Goal: Task Accomplishment & Management: Manage account settings

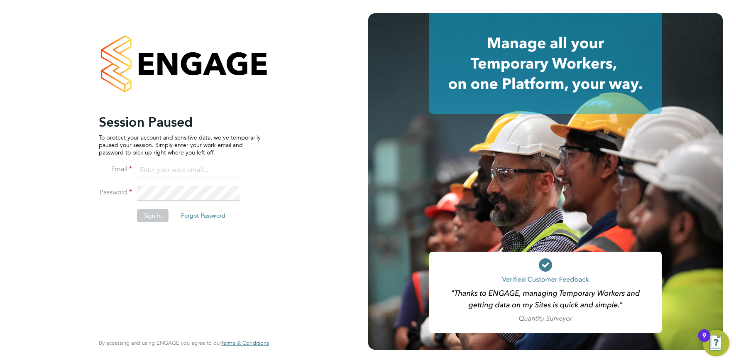
drag, startPoint x: 168, startPoint y: 170, endPoint x: 170, endPoint y: 178, distance: 8.1
click at [168, 170] on input at bounding box center [188, 170] width 103 height 15
type input "info@cbwstaffingsolutions.com"
click at [145, 213] on button "Sign In" at bounding box center [153, 215] width 32 height 13
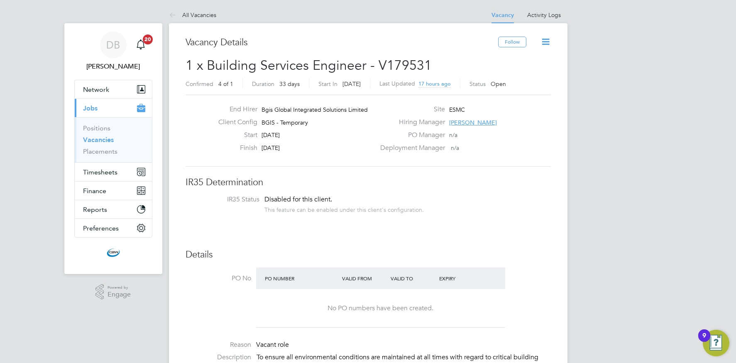
drag, startPoint x: 191, startPoint y: 15, endPoint x: 191, endPoint y: 20, distance: 4.6
click at [191, 15] on link "All Vacancies" at bounding box center [192, 14] width 47 height 7
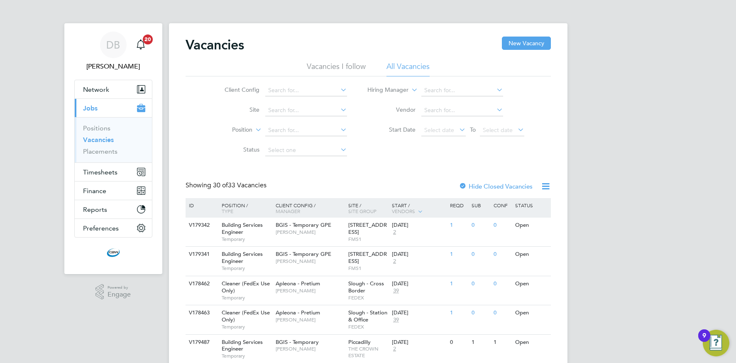
click at [339, 88] on icon at bounding box center [339, 90] width 0 height 12
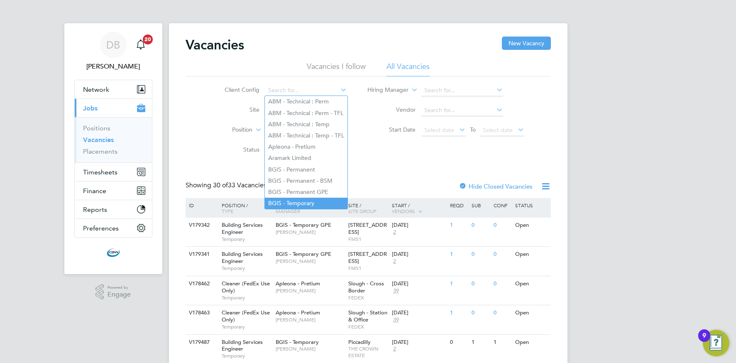
click at [298, 198] on li "BGIS - Temporary" at bounding box center [306, 203] width 83 height 11
type input "BGIS - Temporary"
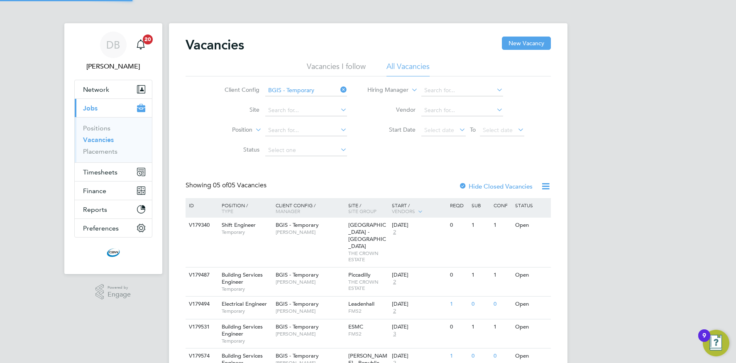
scroll to position [38, 0]
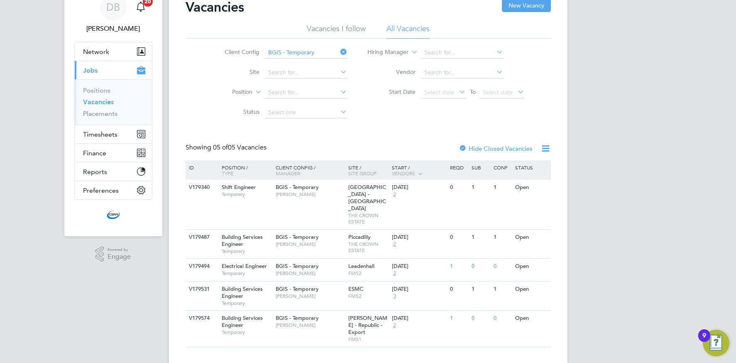
click at [339, 54] on icon at bounding box center [339, 52] width 0 height 12
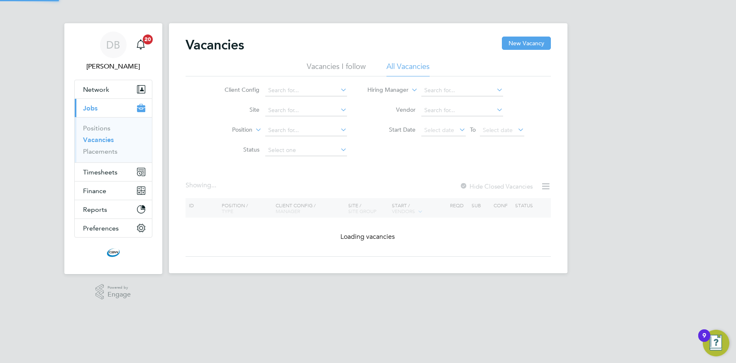
click at [339, 89] on icon at bounding box center [339, 90] width 0 height 12
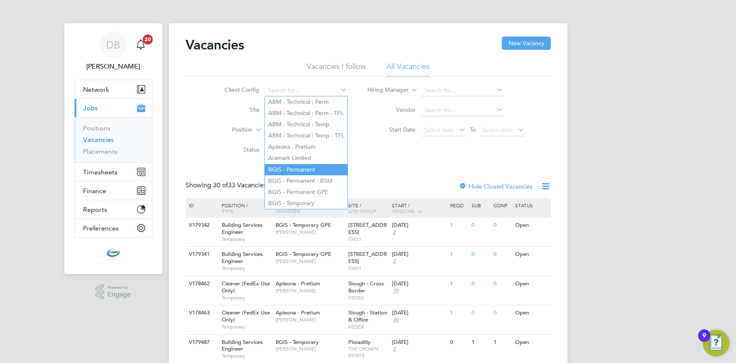
click at [292, 167] on li "BGIS - Permanent" at bounding box center [306, 169] width 83 height 11
type input "BGIS - Permanent"
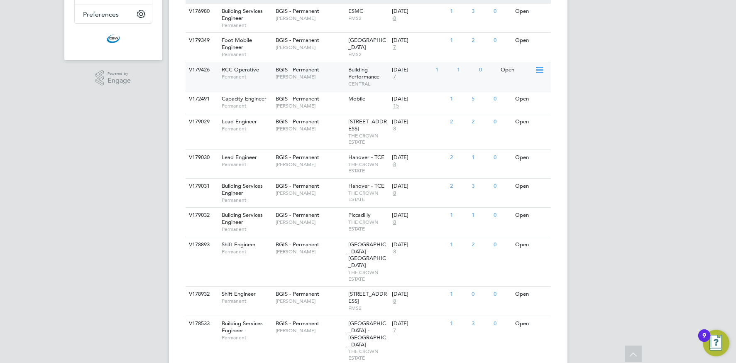
scroll to position [226, 0]
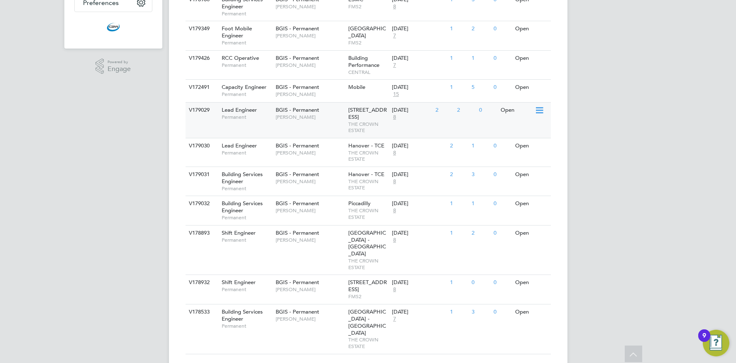
click at [302, 121] on div "BGIS - Permanent Kyriacos Savva" at bounding box center [310, 114] width 73 height 22
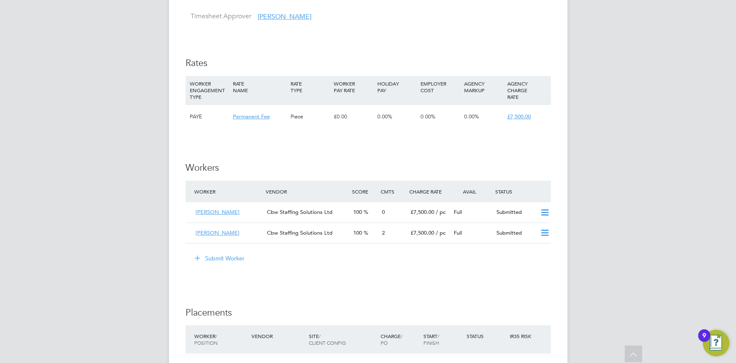
scroll to position [814, 0]
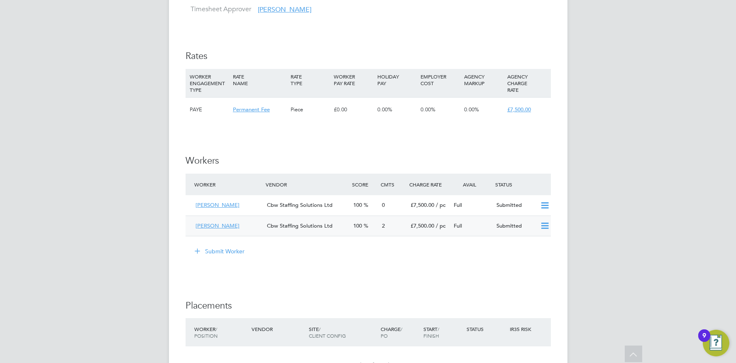
click at [427, 222] on span "£7,500.00" at bounding box center [423, 225] width 24 height 7
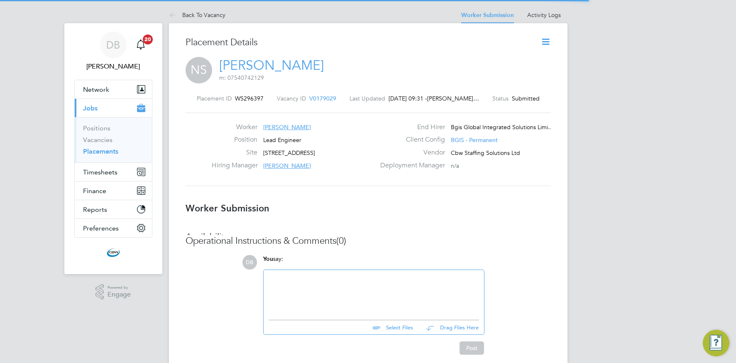
scroll to position [4, 4]
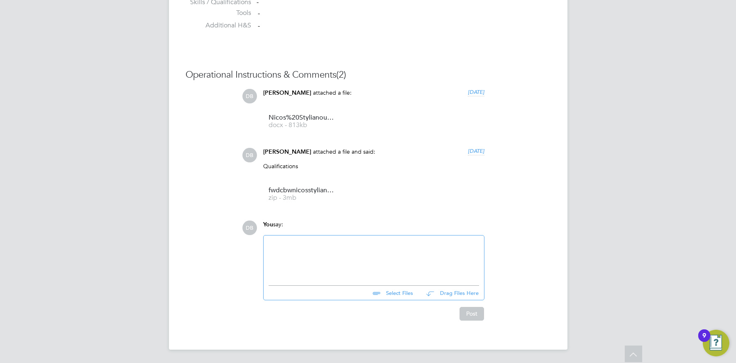
click at [393, 293] on input "file" at bounding box center [417, 292] width 125 height 12
type input "C:\fakepath\1000011979.jpg"
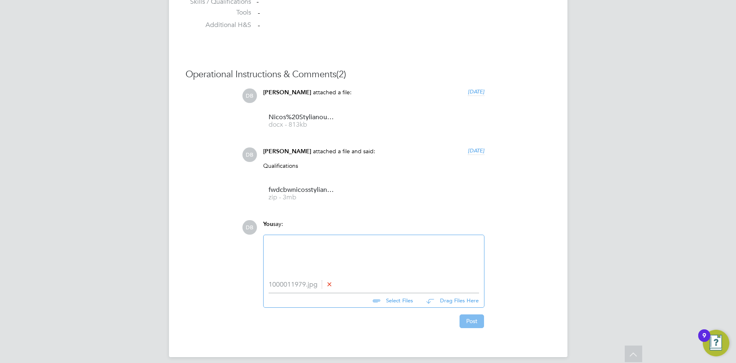
click at [464, 318] on button "Post" at bounding box center [472, 320] width 25 height 13
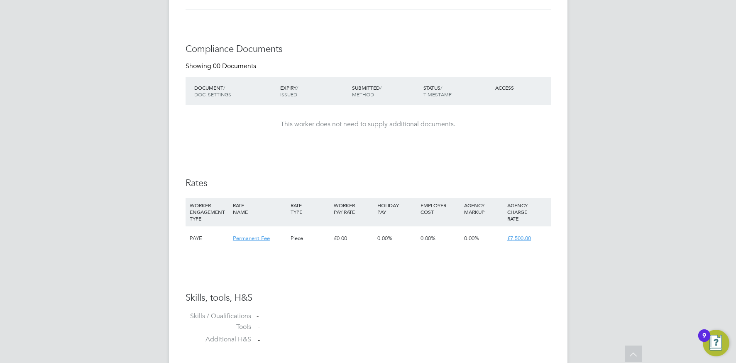
scroll to position [0, 0]
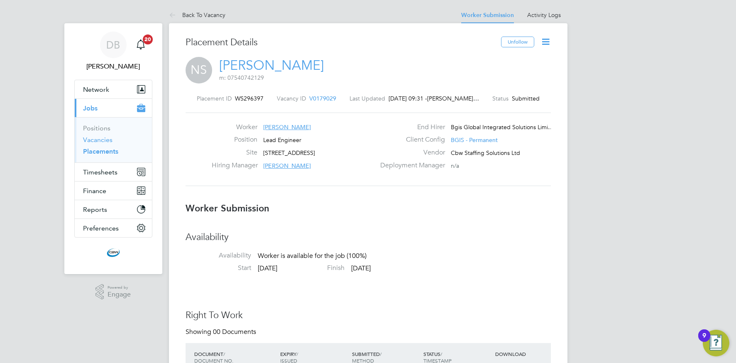
click at [96, 140] on link "Vacancies" at bounding box center [97, 140] width 29 height 8
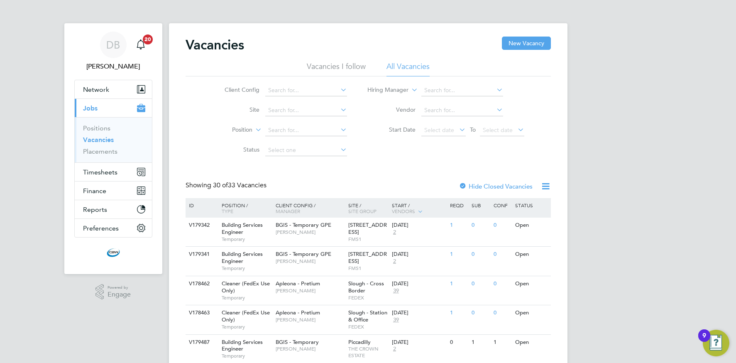
click at [339, 89] on icon at bounding box center [339, 90] width 0 height 12
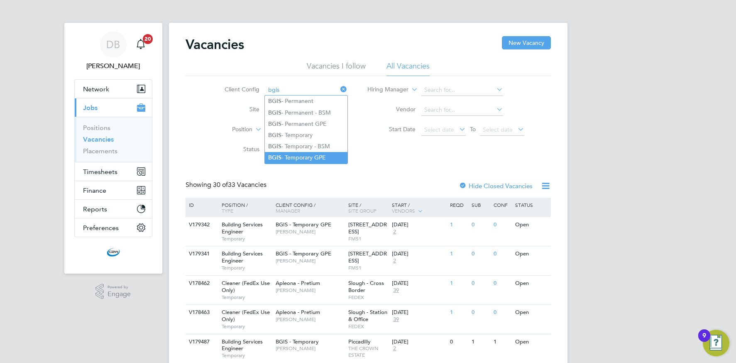
click at [295, 154] on li "BGIS - Temporary GPE" at bounding box center [306, 157] width 83 height 11
type input "BGIS - Temporary GPE"
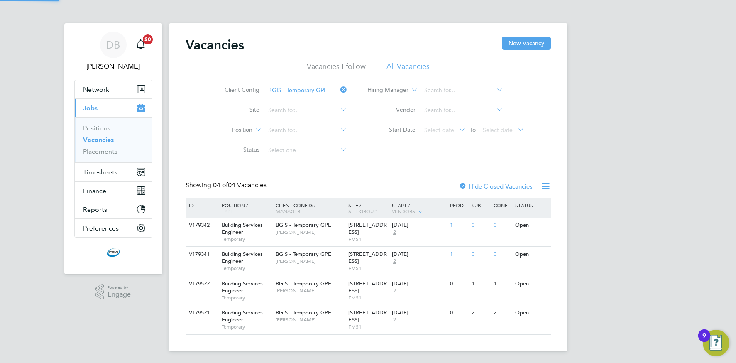
scroll to position [2, 0]
click at [95, 165] on button "Timesheets" at bounding box center [113, 170] width 77 height 18
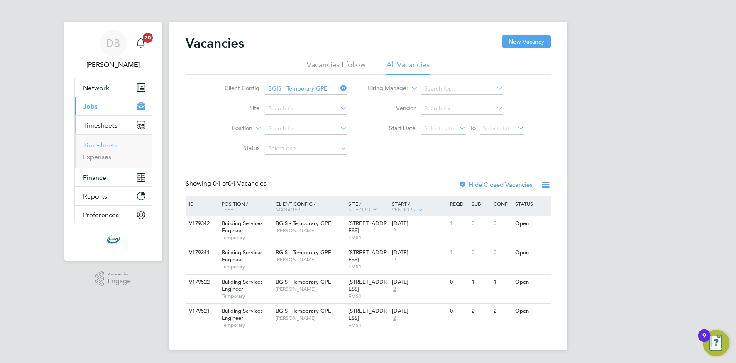
click at [96, 144] on link "Timesheets" at bounding box center [100, 145] width 34 height 8
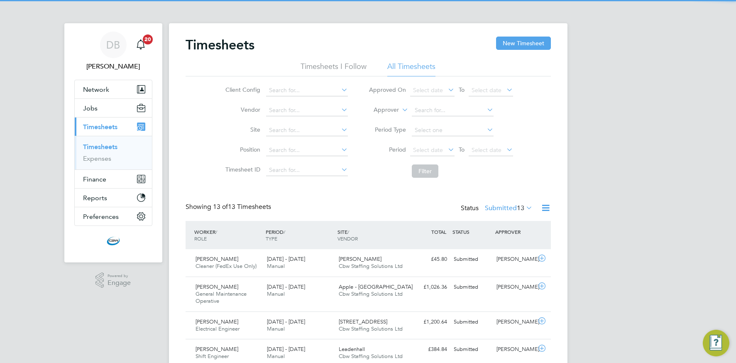
scroll to position [4, 4]
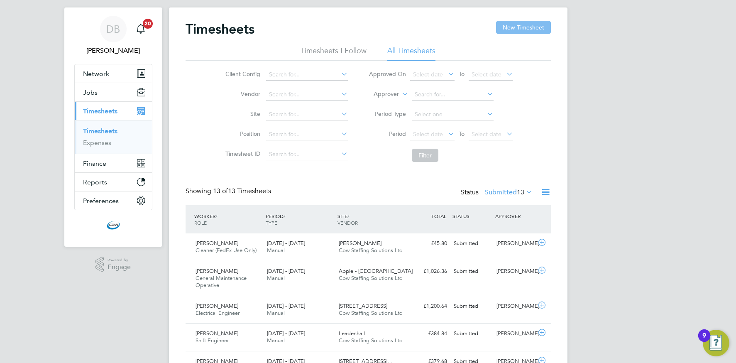
drag, startPoint x: 508, startPoint y: 29, endPoint x: 499, endPoint y: 33, distance: 9.5
click at [508, 29] on button "New Timesheet" at bounding box center [523, 27] width 55 height 13
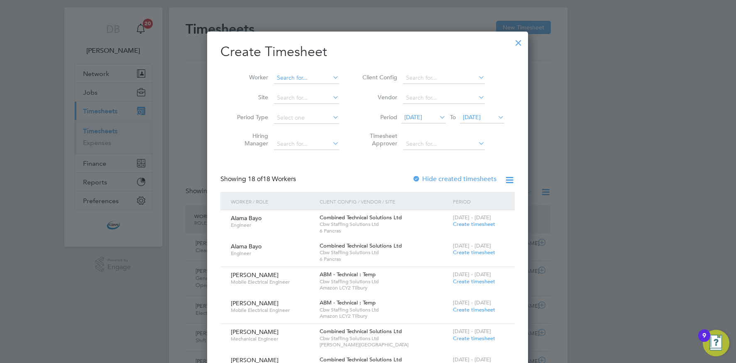
click at [309, 79] on input at bounding box center [306, 78] width 65 height 12
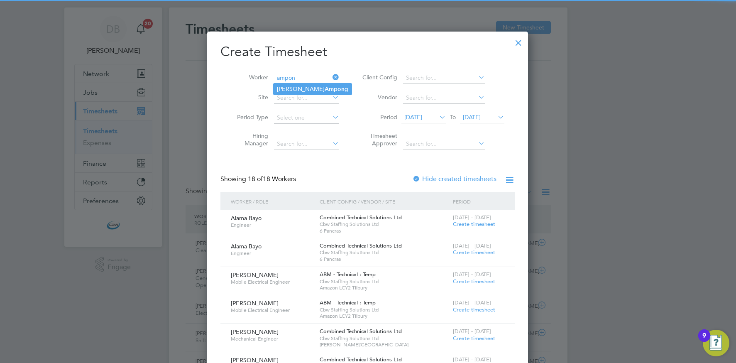
click at [325, 86] on b "Ampon" at bounding box center [335, 89] width 20 height 7
type input "[PERSON_NAME]"
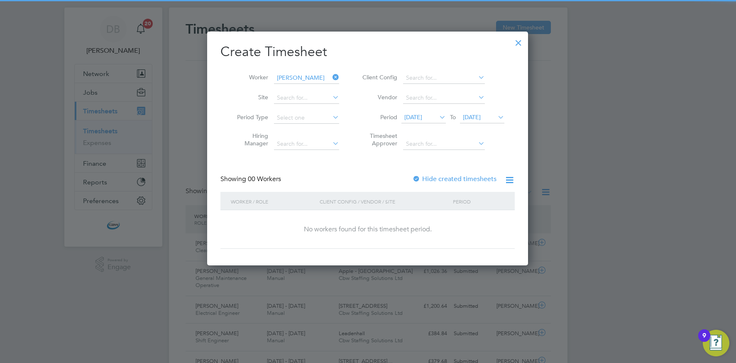
click at [410, 118] on span "19 Aug 2025" at bounding box center [414, 116] width 18 height 7
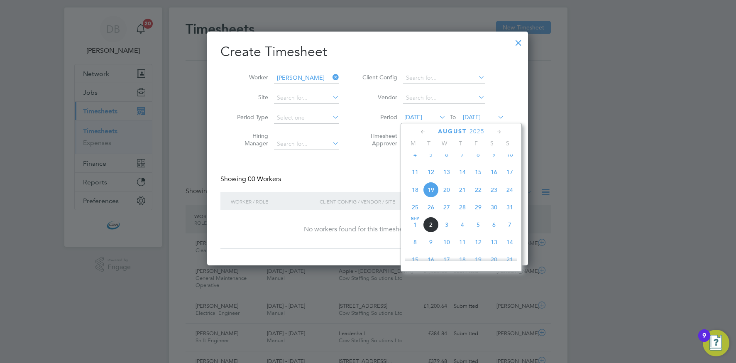
click at [415, 177] on span "11" at bounding box center [415, 172] width 16 height 16
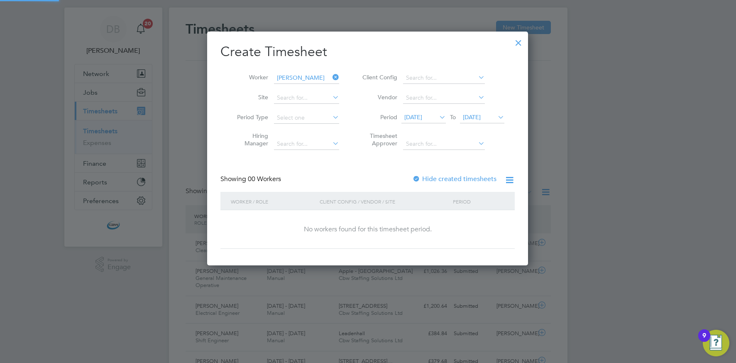
click at [451, 177] on label "Hide created timesheets" at bounding box center [454, 179] width 84 height 8
click at [422, 120] on span "[DATE]" at bounding box center [414, 116] width 18 height 7
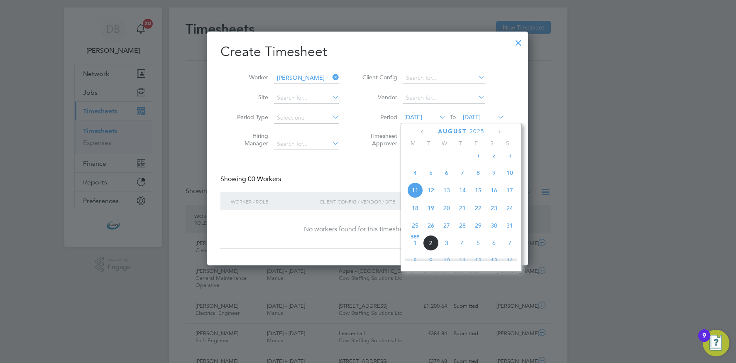
click at [415, 180] on span "4" at bounding box center [415, 173] width 16 height 16
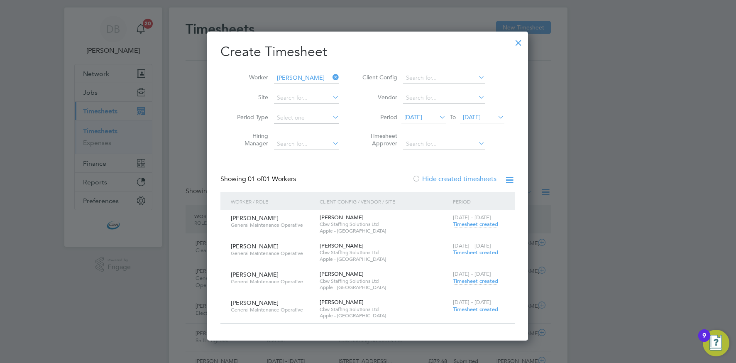
drag, startPoint x: 459, startPoint y: 250, endPoint x: 436, endPoint y: 253, distance: 23.0
click at [459, 250] on span "Timesheet created" at bounding box center [475, 252] width 45 height 7
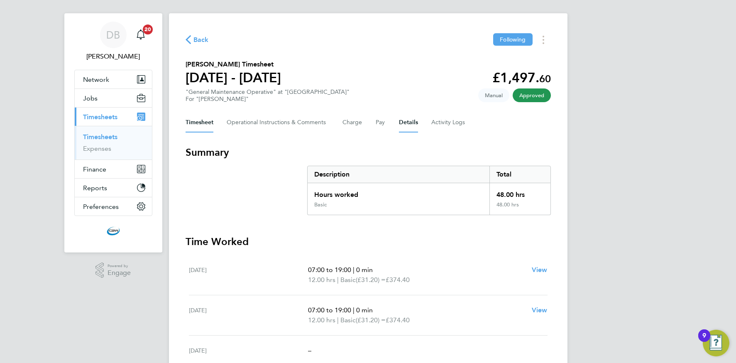
click at [407, 123] on button "Details" at bounding box center [408, 123] width 19 height 20
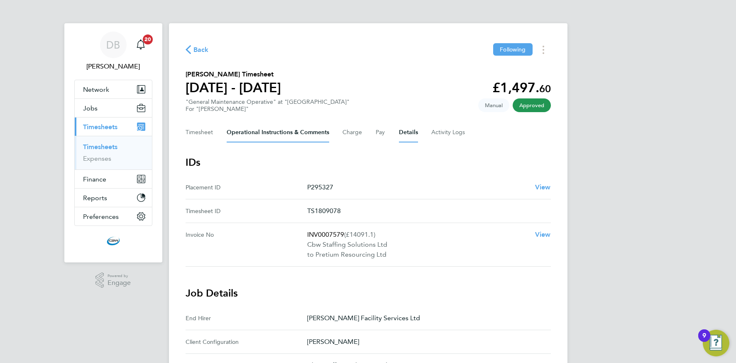
click at [305, 133] on Comments-tab "Operational Instructions & Comments" at bounding box center [278, 133] width 103 height 20
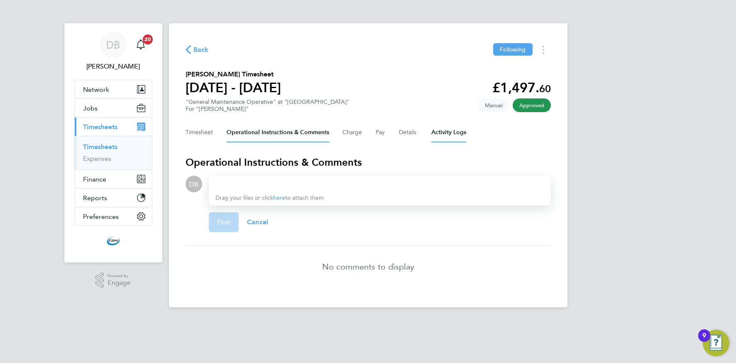
click at [445, 131] on Logs-tab "Activity Logs" at bounding box center [449, 133] width 35 height 20
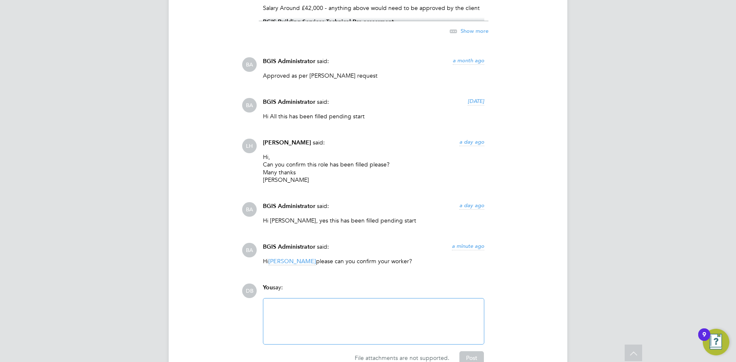
scroll to position [1404, 0]
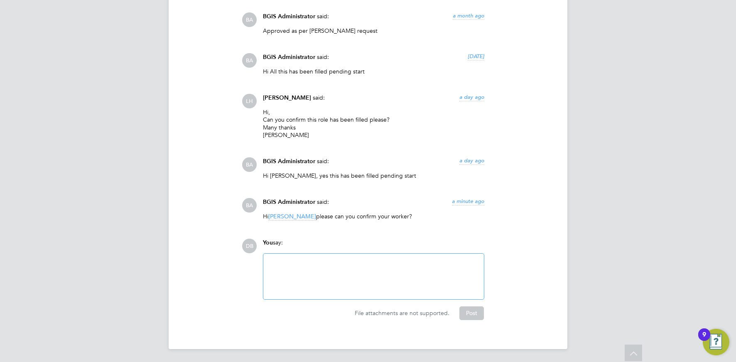
drag, startPoint x: 289, startPoint y: 216, endPoint x: 296, endPoint y: 214, distance: 7.0
click at [289, 216] on span "Liam Wright" at bounding box center [292, 217] width 48 height 8
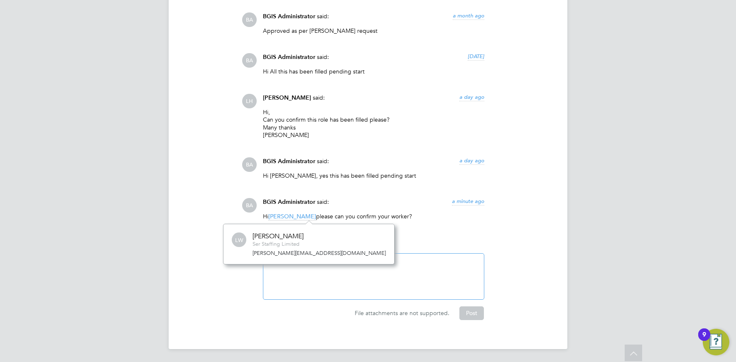
scroll to position [40, 125]
click at [405, 189] on div "BA BGIS Administrator said: a month ago Engineering manager is the term/descrip…" at bounding box center [396, 57] width 309 height 340
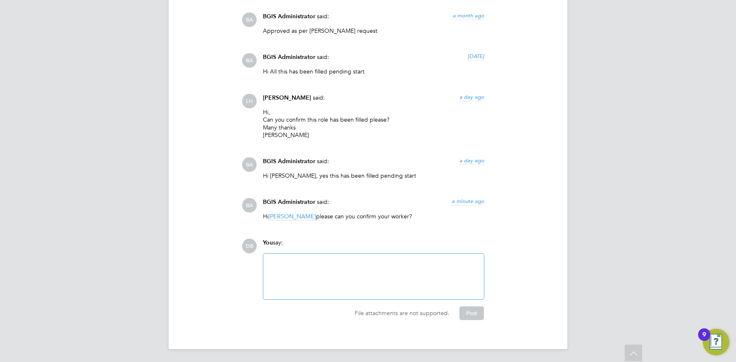
click at [284, 217] on span "Liam Wright" at bounding box center [292, 217] width 48 height 8
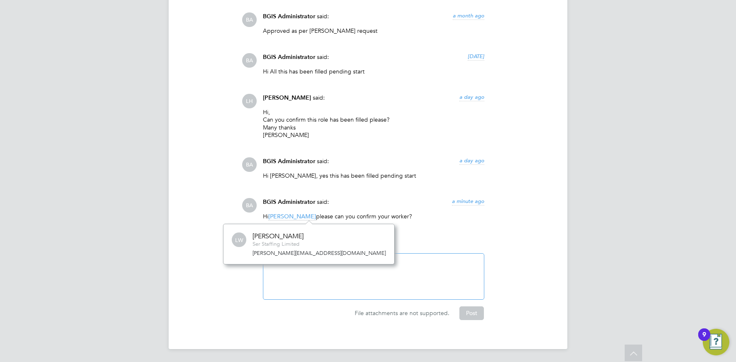
click at [383, 200] on div "BGIS Administrator said: a minute ago" at bounding box center [373, 205] width 221 height 15
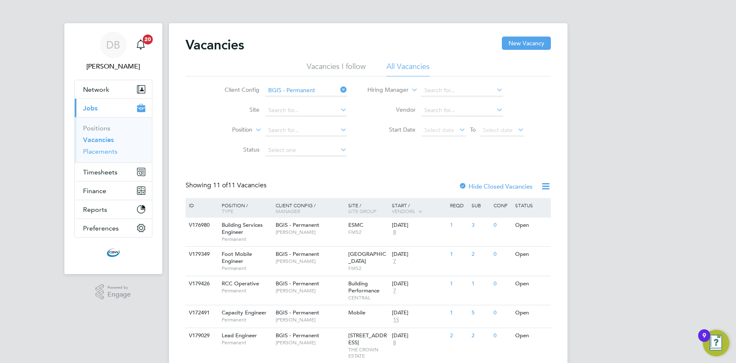
click at [105, 152] on link "Placements" at bounding box center [100, 151] width 34 height 8
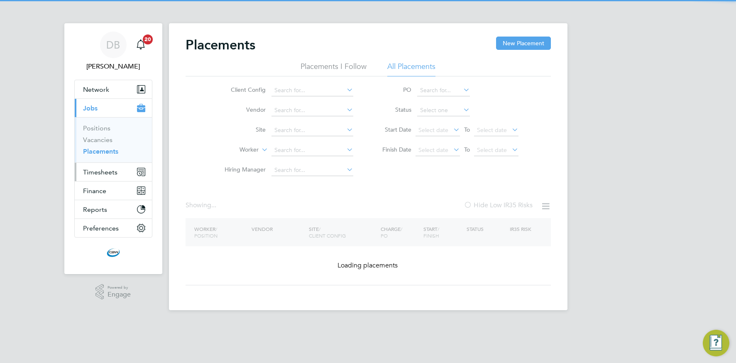
click at [105, 174] on span "Timesheets" at bounding box center [100, 172] width 34 height 8
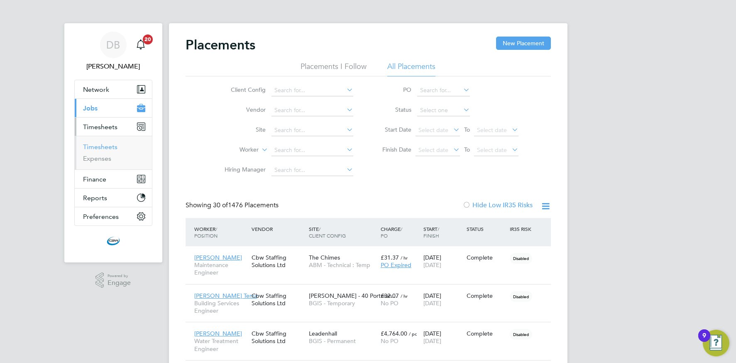
drag, startPoint x: 102, startPoint y: 147, endPoint x: 161, endPoint y: 157, distance: 59.8
click at [102, 147] on link "Timesheets" at bounding box center [100, 147] width 34 height 8
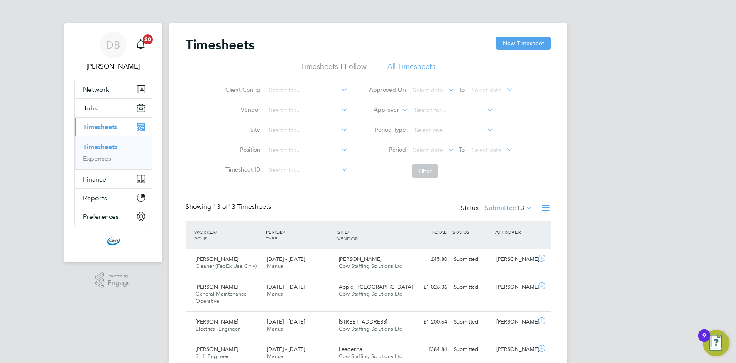
click at [546, 206] on icon at bounding box center [546, 208] width 10 height 10
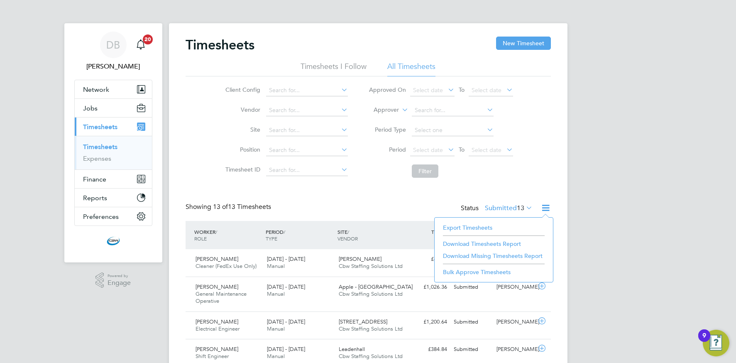
click at [446, 228] on li "Export Timesheets" at bounding box center [494, 228] width 110 height 12
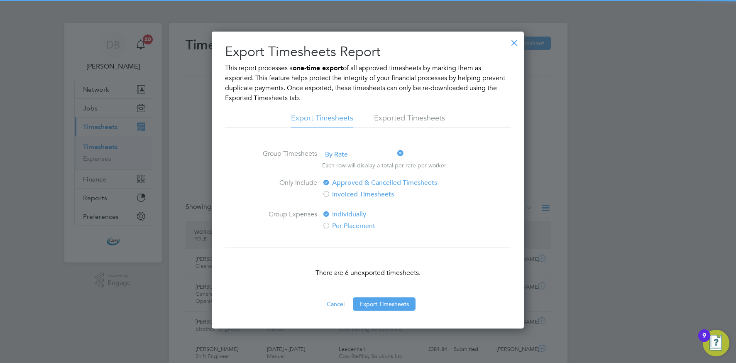
click at [397, 118] on li "Exported Timesheets" at bounding box center [409, 120] width 71 height 15
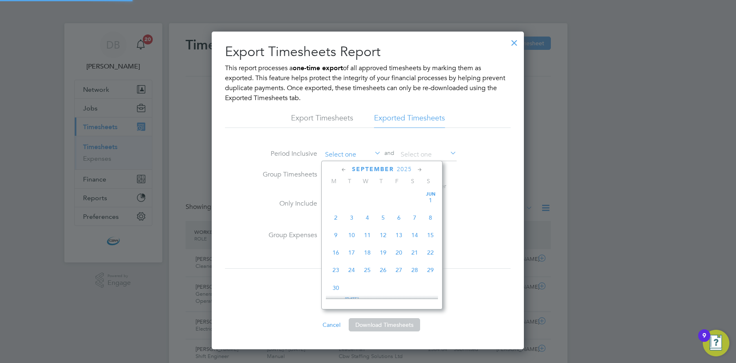
click at [340, 155] on input at bounding box center [351, 155] width 59 height 12
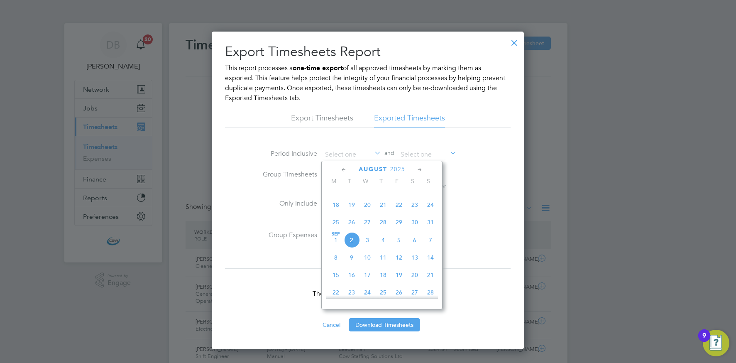
drag, startPoint x: 338, startPoint y: 227, endPoint x: 345, endPoint y: 226, distance: 7.1
click at [338, 227] on span "25" at bounding box center [336, 222] width 16 height 16
type input "[DATE]"
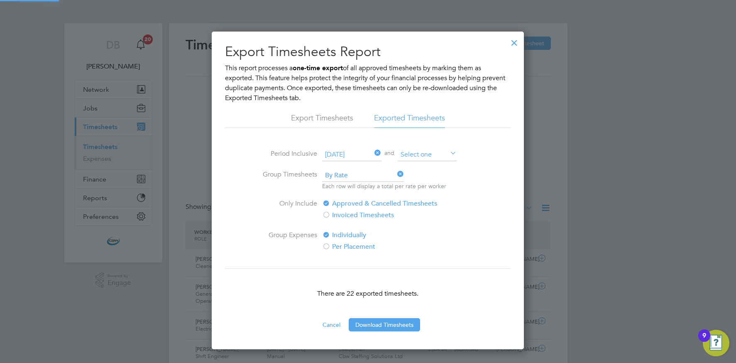
click at [424, 158] on input at bounding box center [427, 155] width 59 height 12
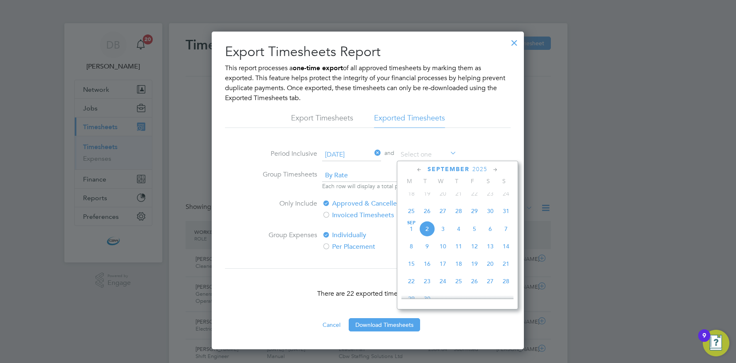
click at [479, 217] on span "29" at bounding box center [475, 211] width 16 height 16
type input "[DATE]"
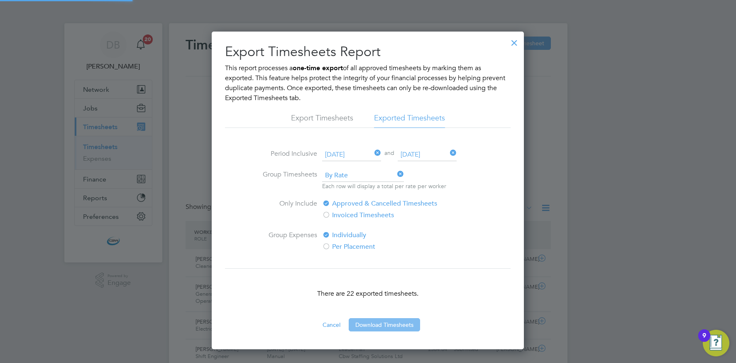
click at [388, 321] on button "Download Timesheets" at bounding box center [384, 324] width 71 height 13
